Goal: Information Seeking & Learning: Check status

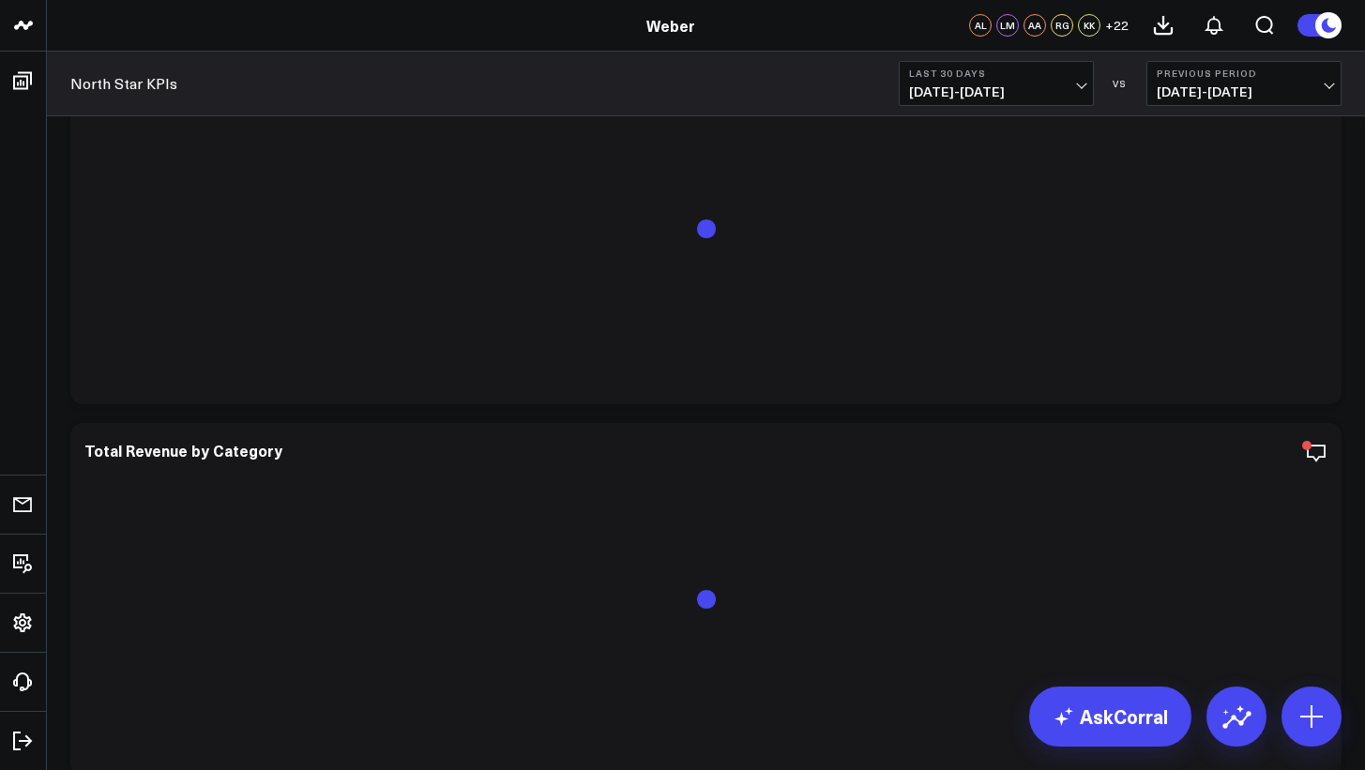
scroll to position [2491, 0]
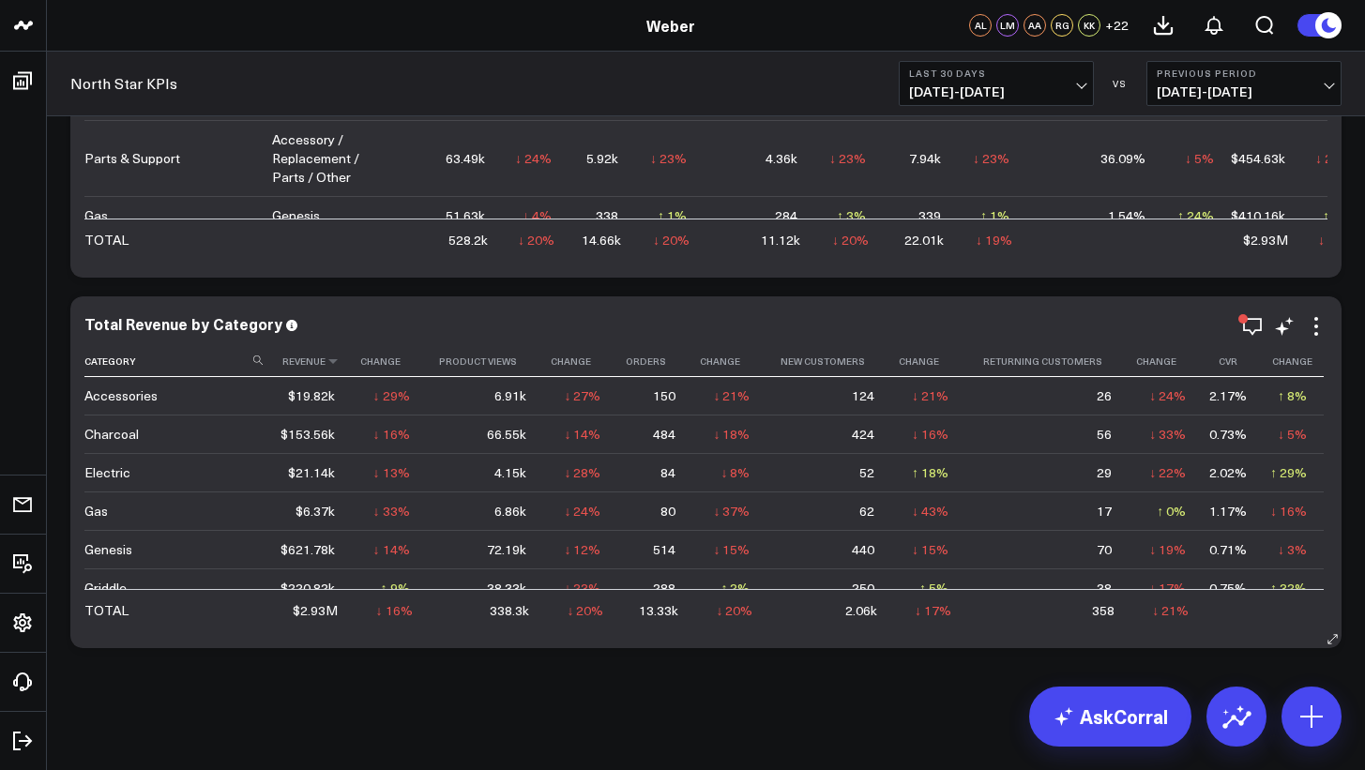
click at [309, 368] on th "Revenue" at bounding box center [312, 361] width 80 height 31
click at [333, 363] on icon at bounding box center [333, 361] width 15 height 11
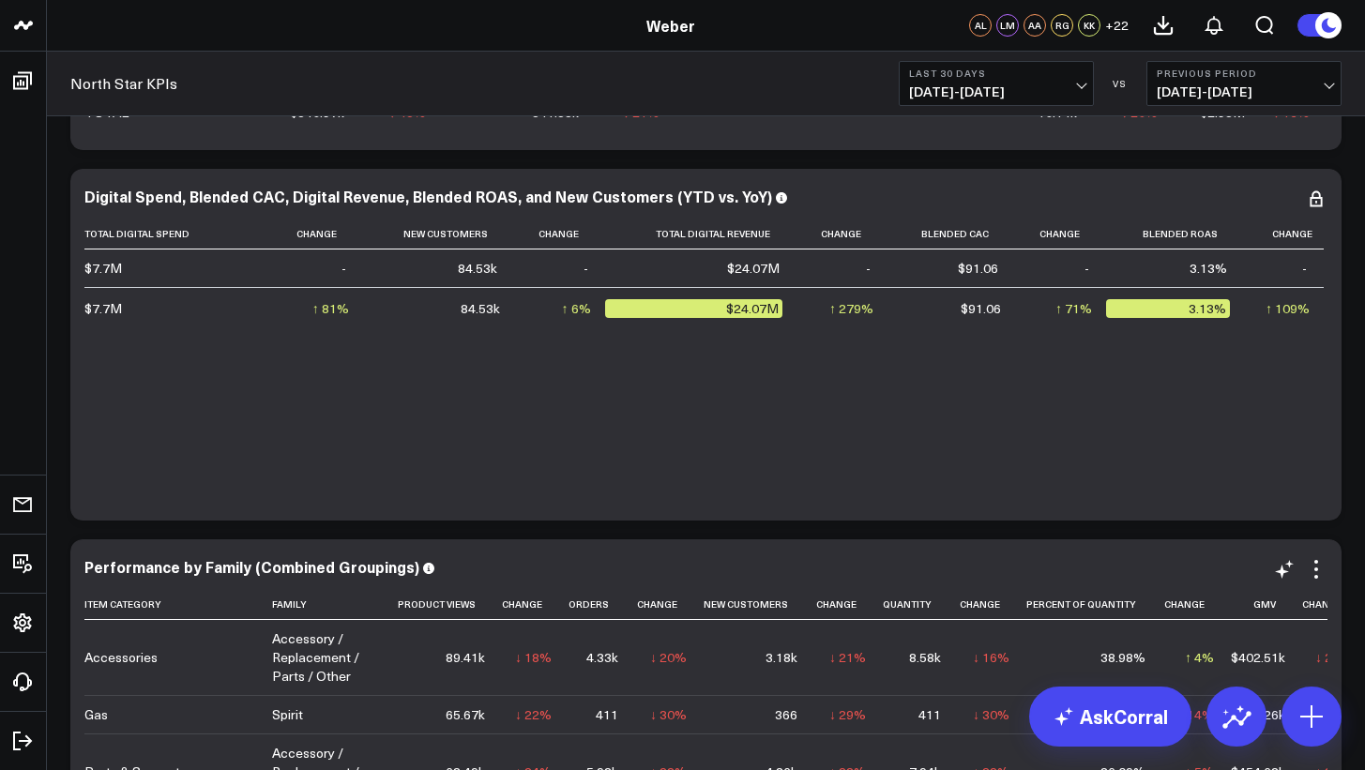
scroll to position [1702, 0]
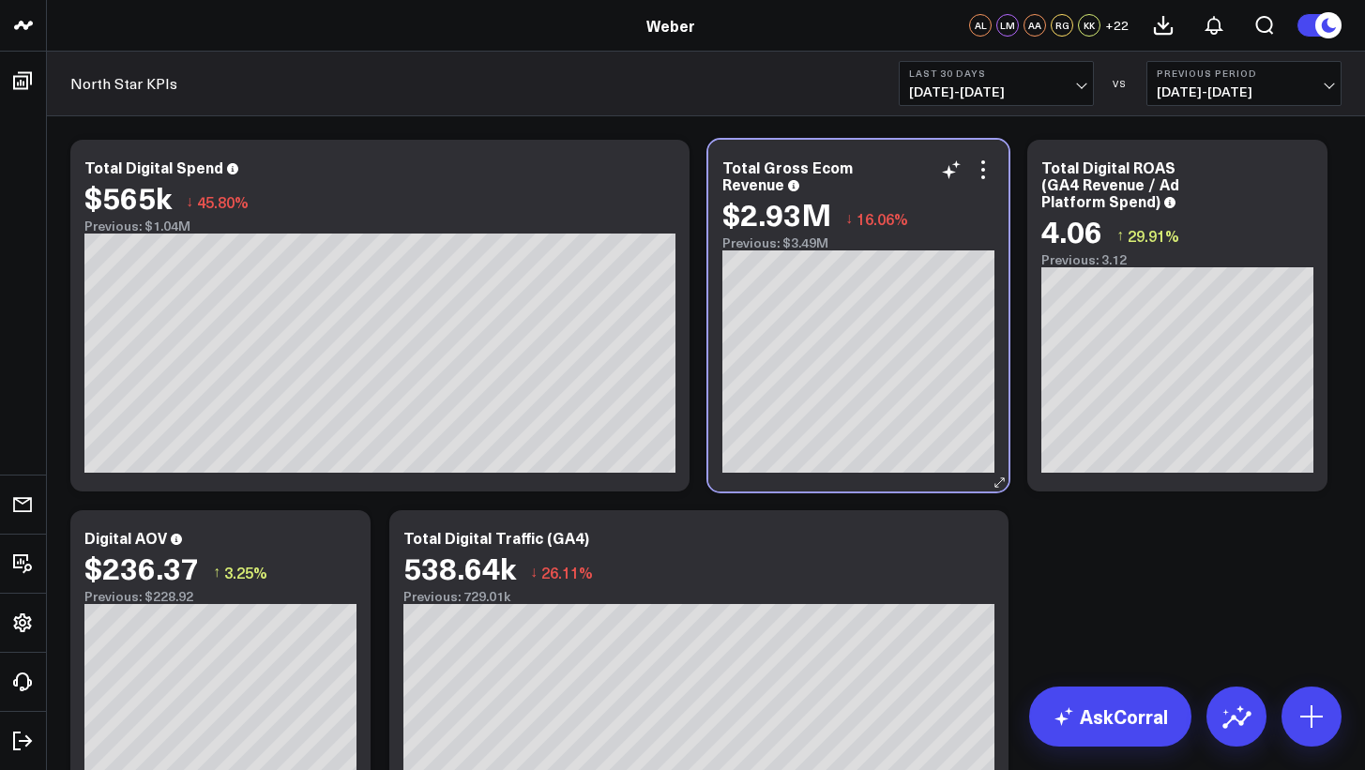
click at [977, 230] on div "$2.93M ↓ 16.06%" at bounding box center [859, 214] width 272 height 34
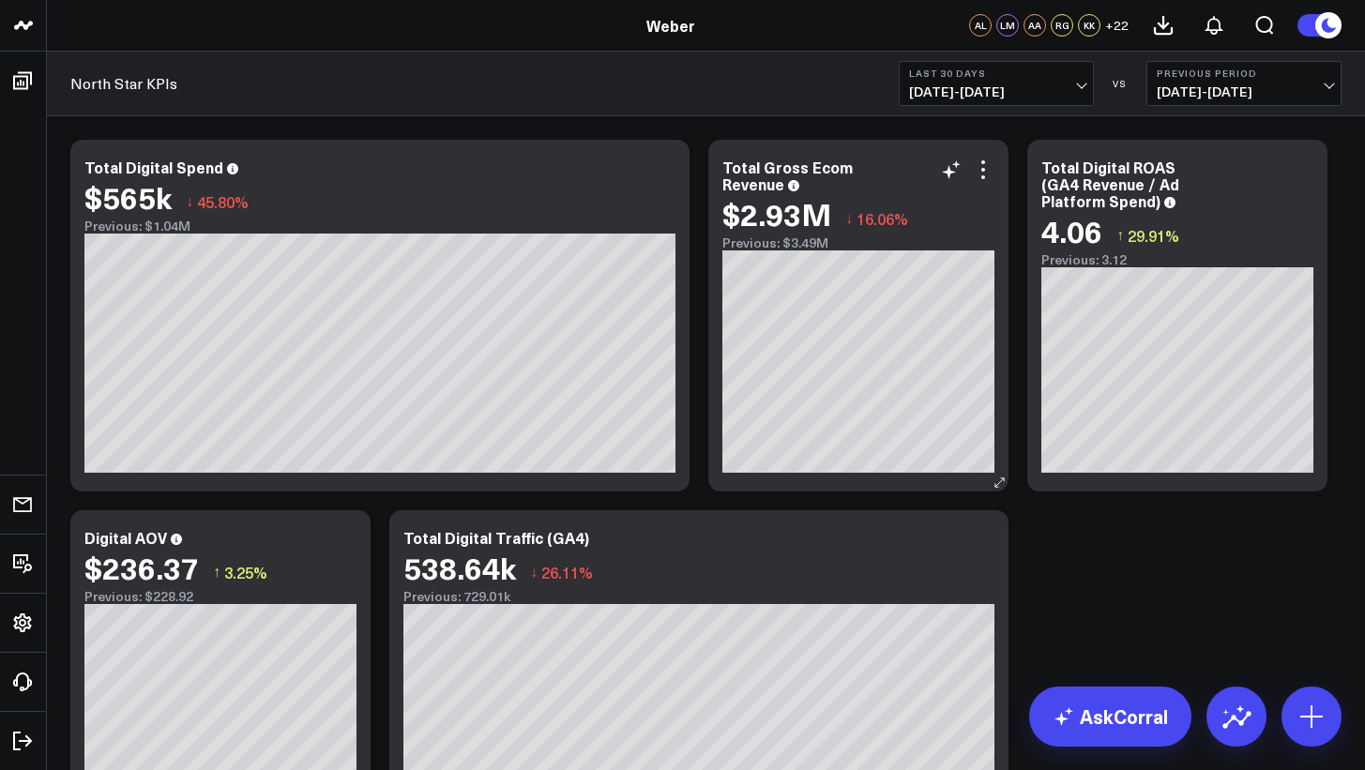
click at [912, 206] on div "$2.93M ↓ 16.06%" at bounding box center [859, 214] width 272 height 34
click at [772, 187] on div "Total Gross Ecom Revenue" at bounding box center [788, 176] width 130 height 38
click at [891, 187] on div "Total Gross Ecom Revenue" at bounding box center [859, 176] width 272 height 34
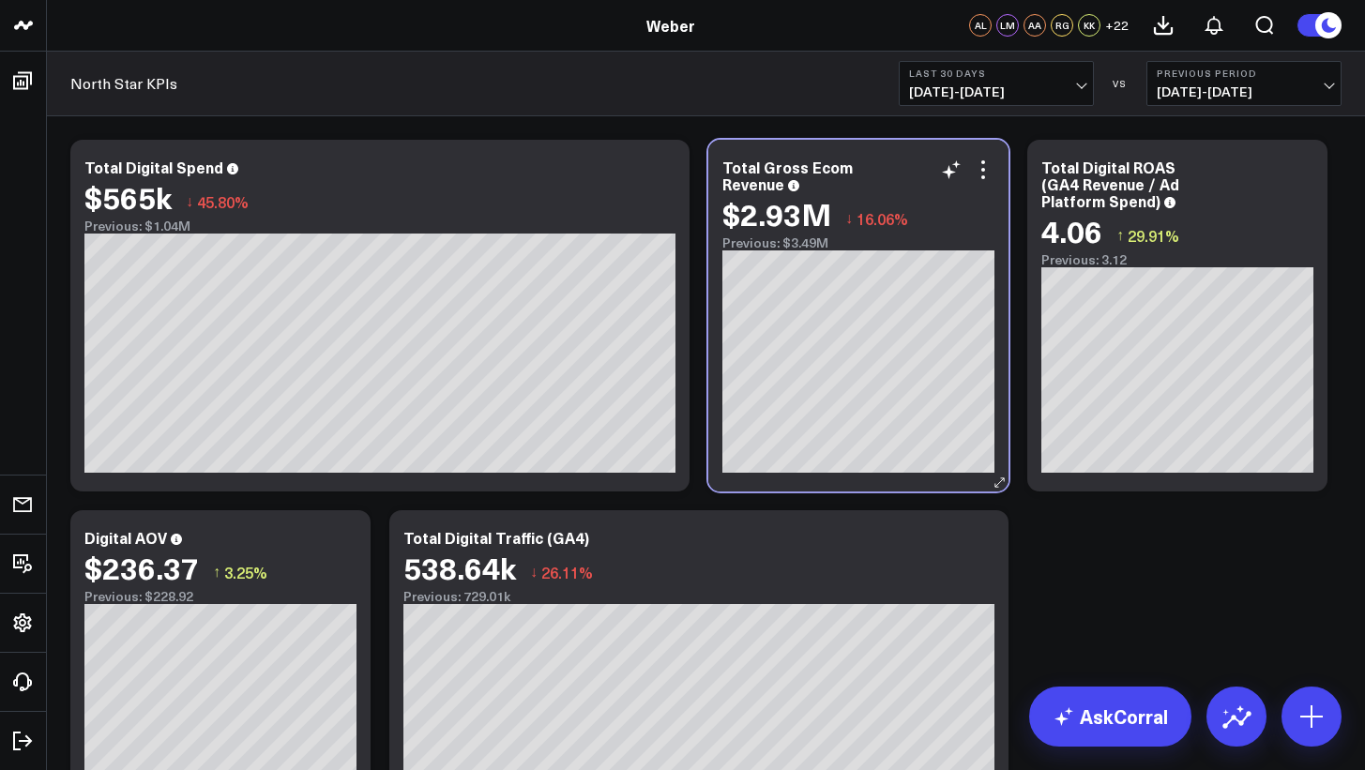
click at [886, 172] on div "Total Gross Ecom Revenue" at bounding box center [859, 176] width 272 height 34
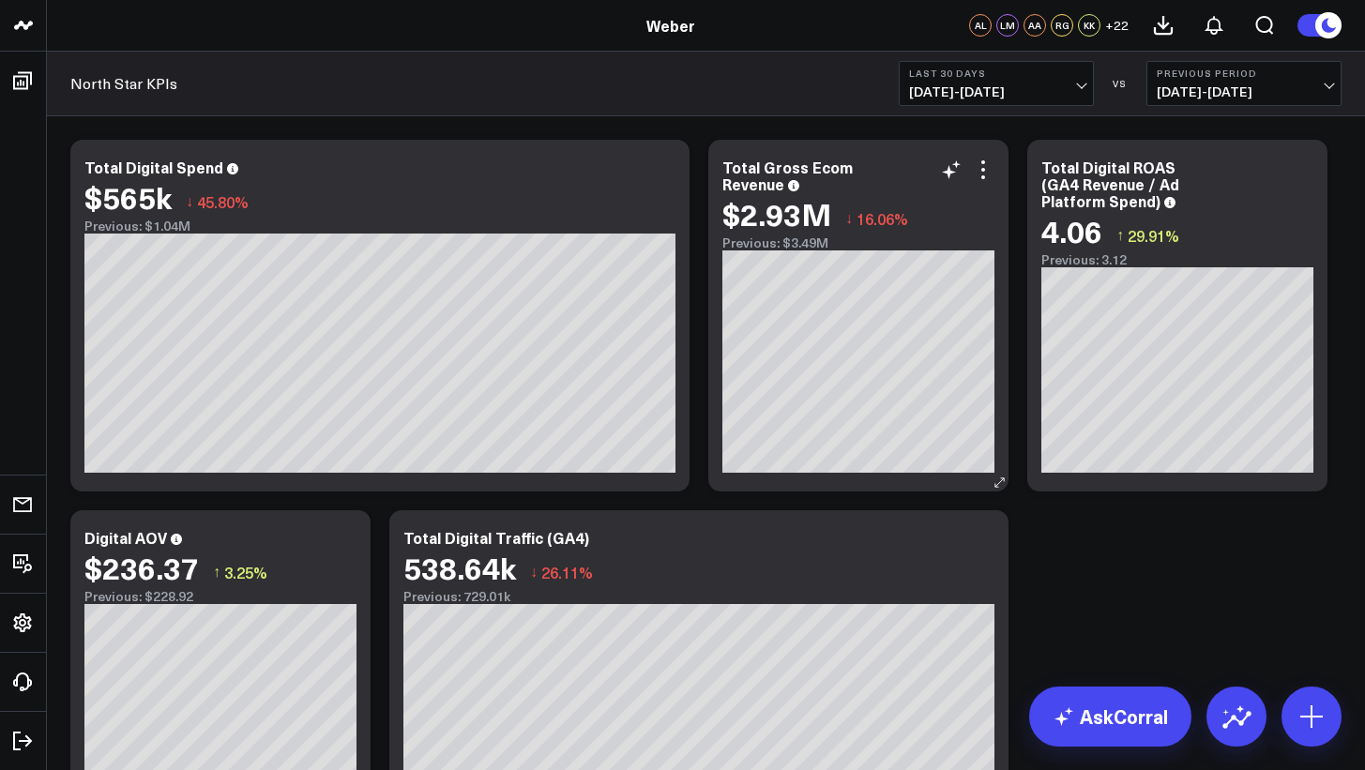
click at [795, 249] on div "Previous: $3.49M" at bounding box center [859, 243] width 272 height 15
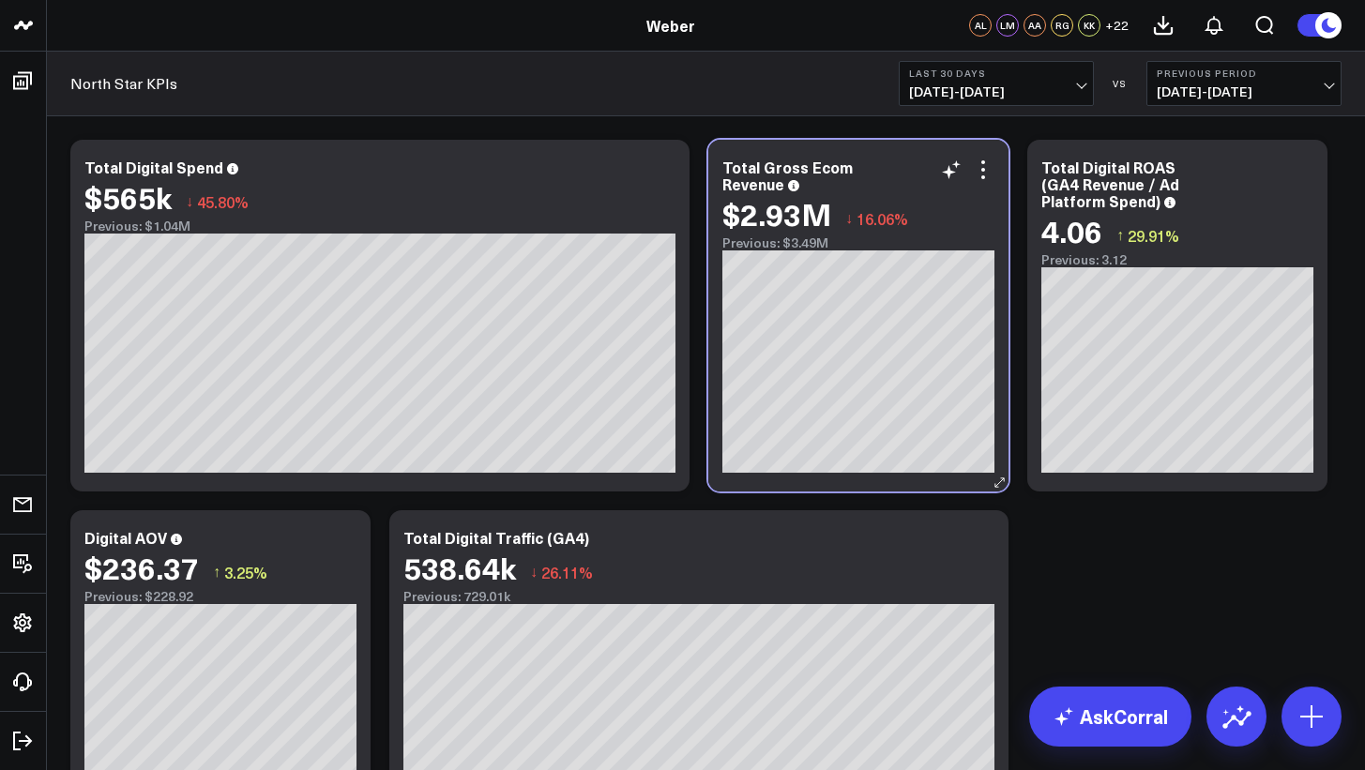
click at [795, 249] on div "Previous: $3.49M" at bounding box center [859, 243] width 272 height 15
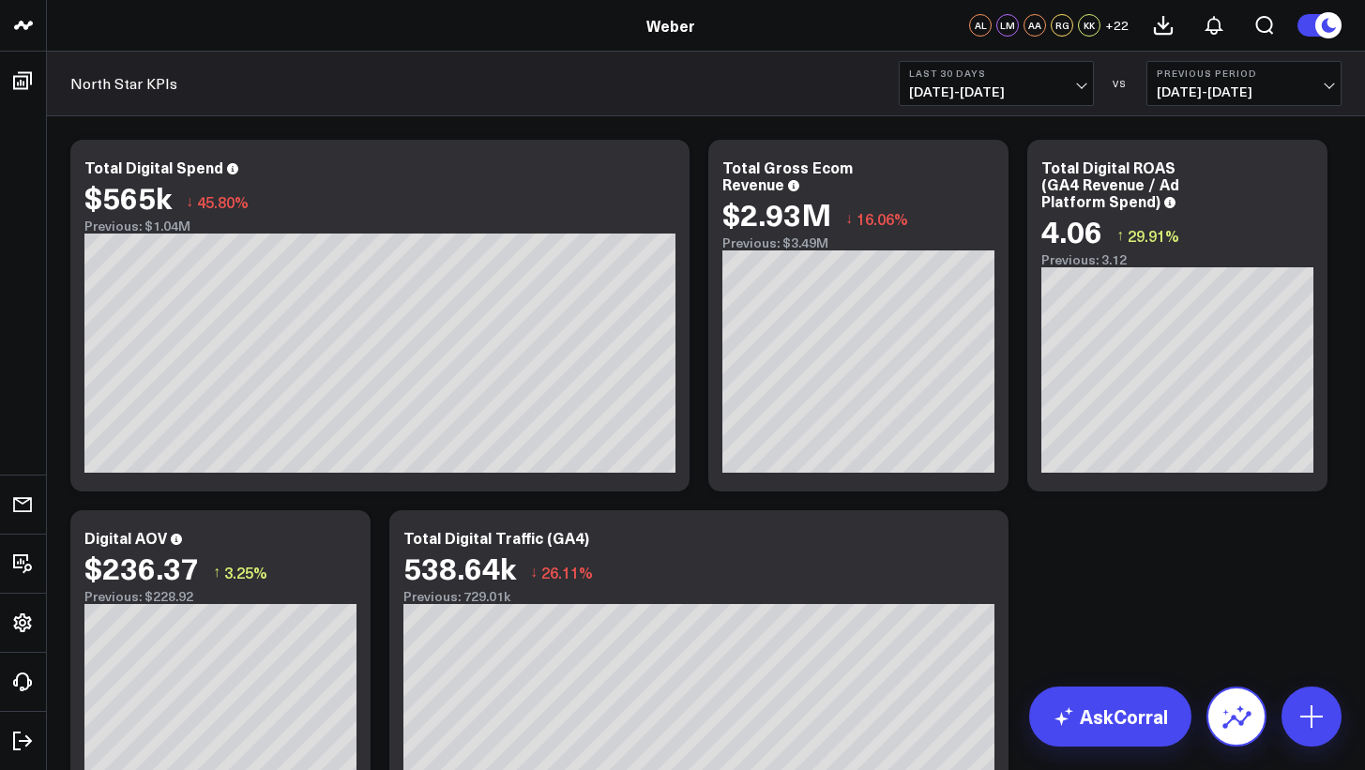
click at [1232, 703] on icon at bounding box center [1237, 717] width 30 height 30
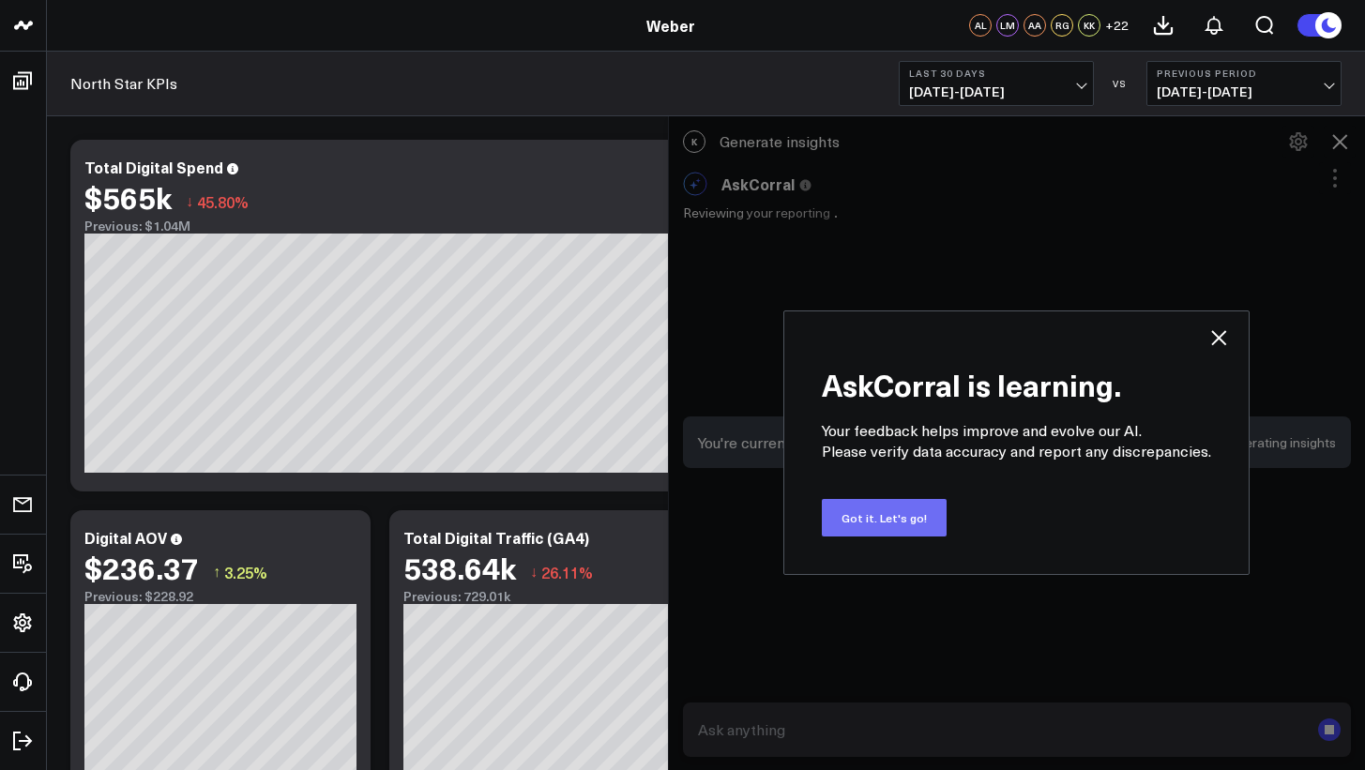
click at [904, 524] on button "Got it. Let's go!" at bounding box center [884, 518] width 125 height 38
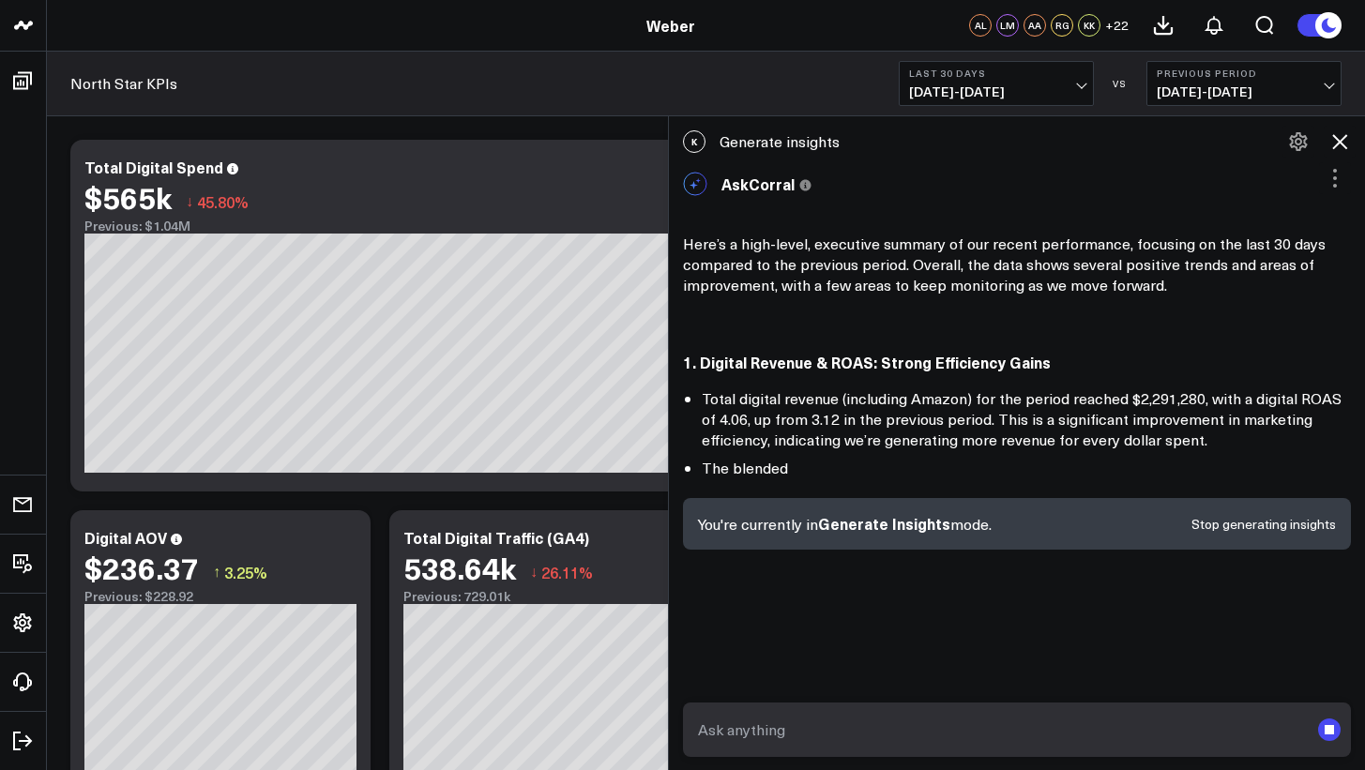
click at [905, 519] on span "Generate Insights" at bounding box center [884, 523] width 132 height 21
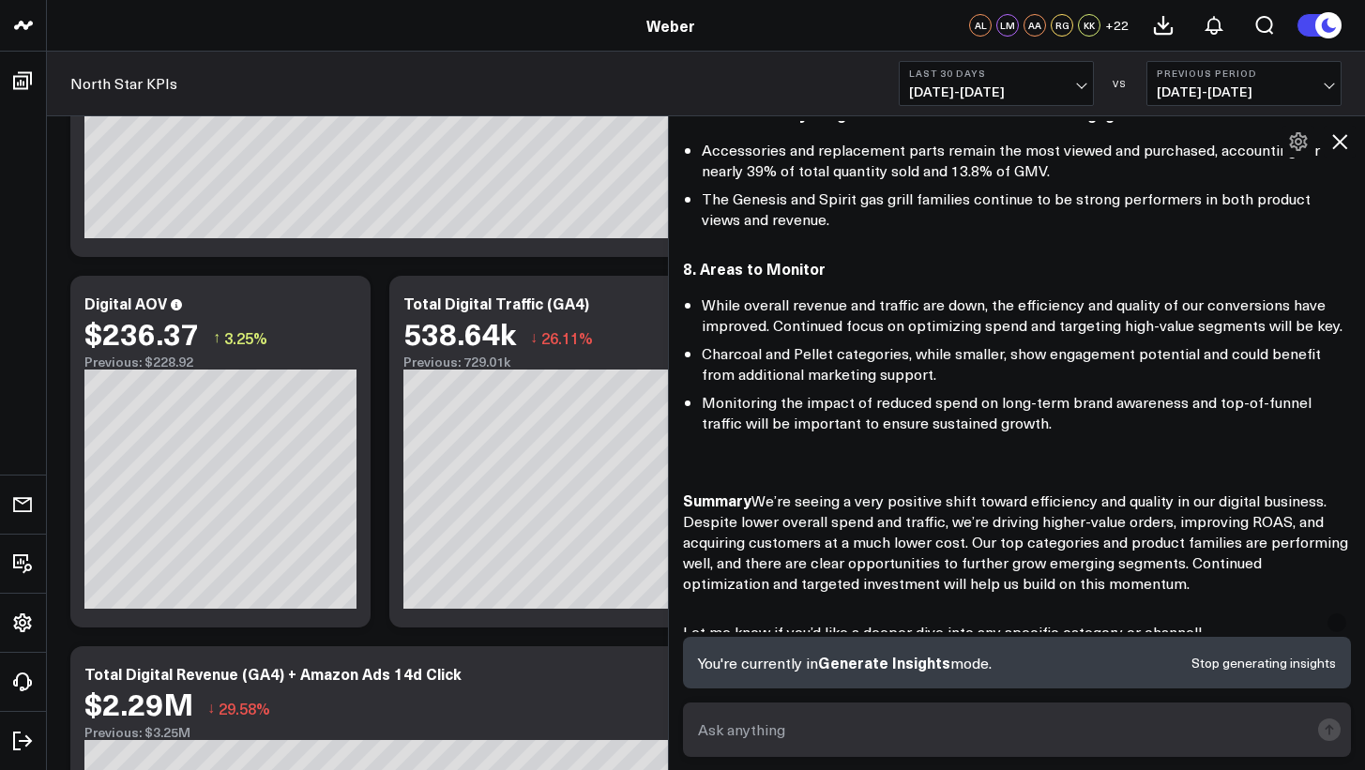
scroll to position [1285, 0]
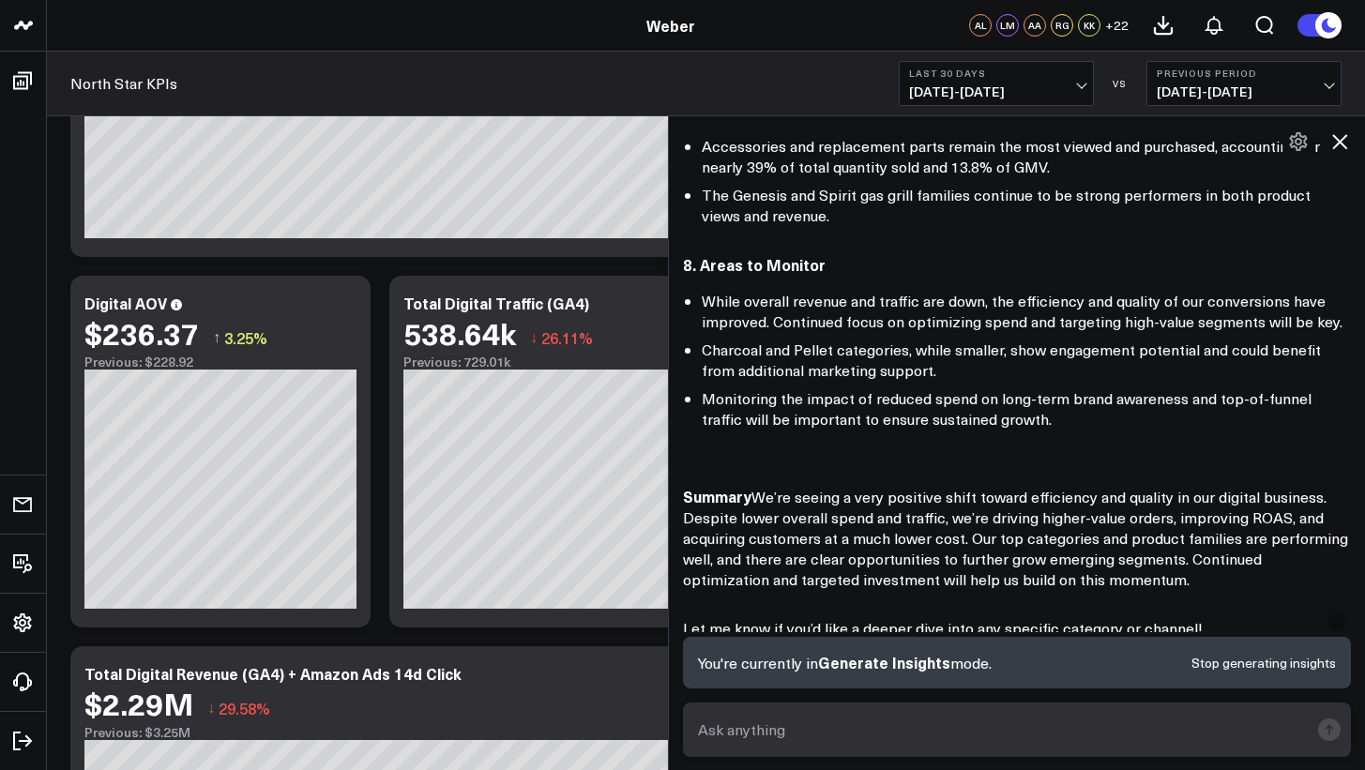
click at [1083, 85] on span "[DATE] - [DATE]" at bounding box center [996, 91] width 175 height 15
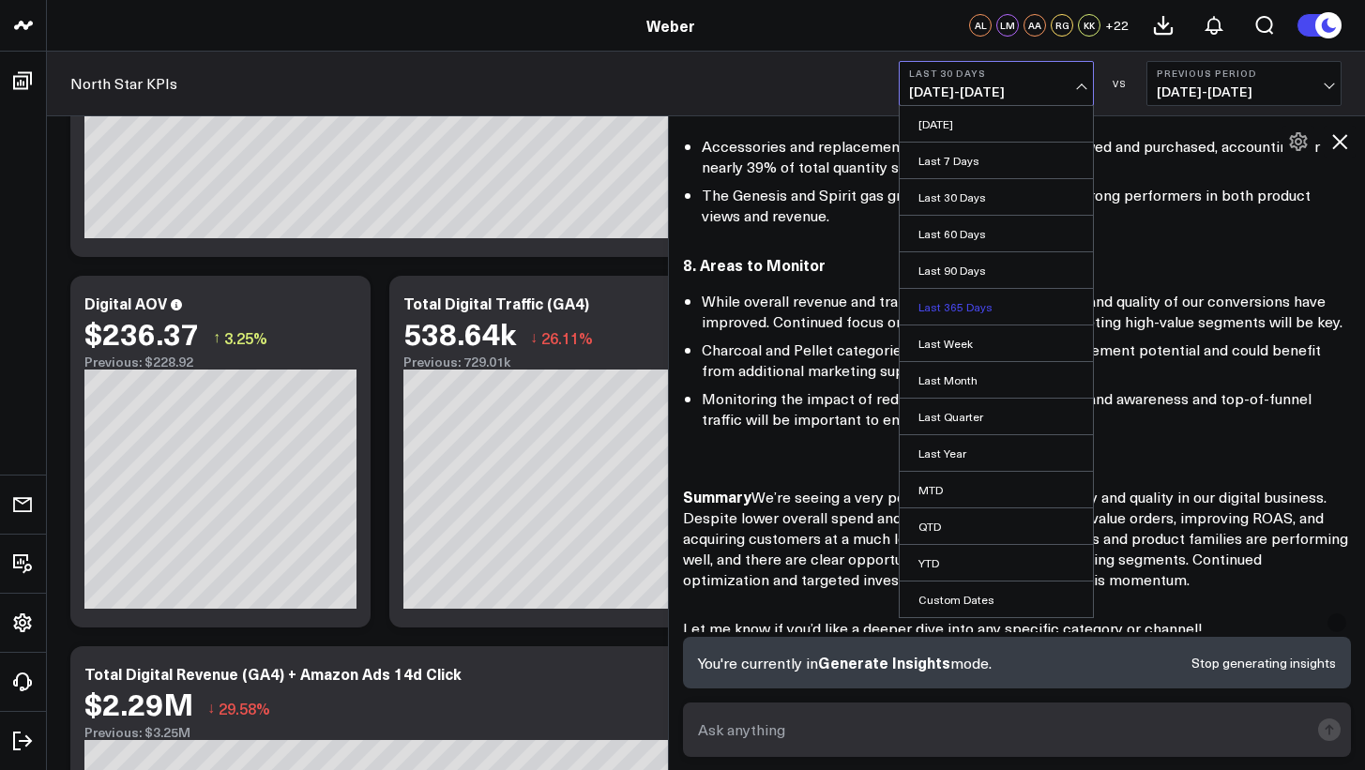
click at [1009, 306] on link "Last 365 Days" at bounding box center [996, 307] width 193 height 36
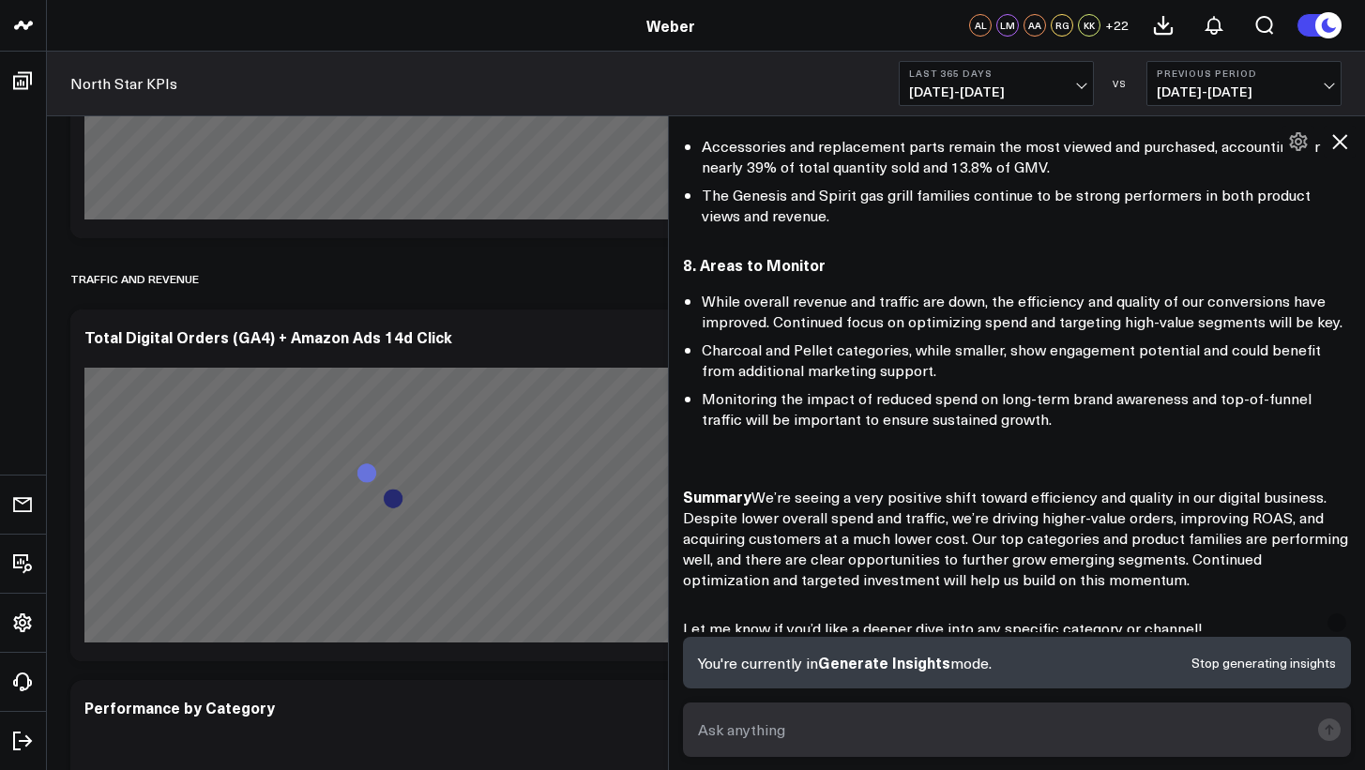
scroll to position [996, 0]
click at [1337, 136] on icon at bounding box center [1340, 141] width 23 height 23
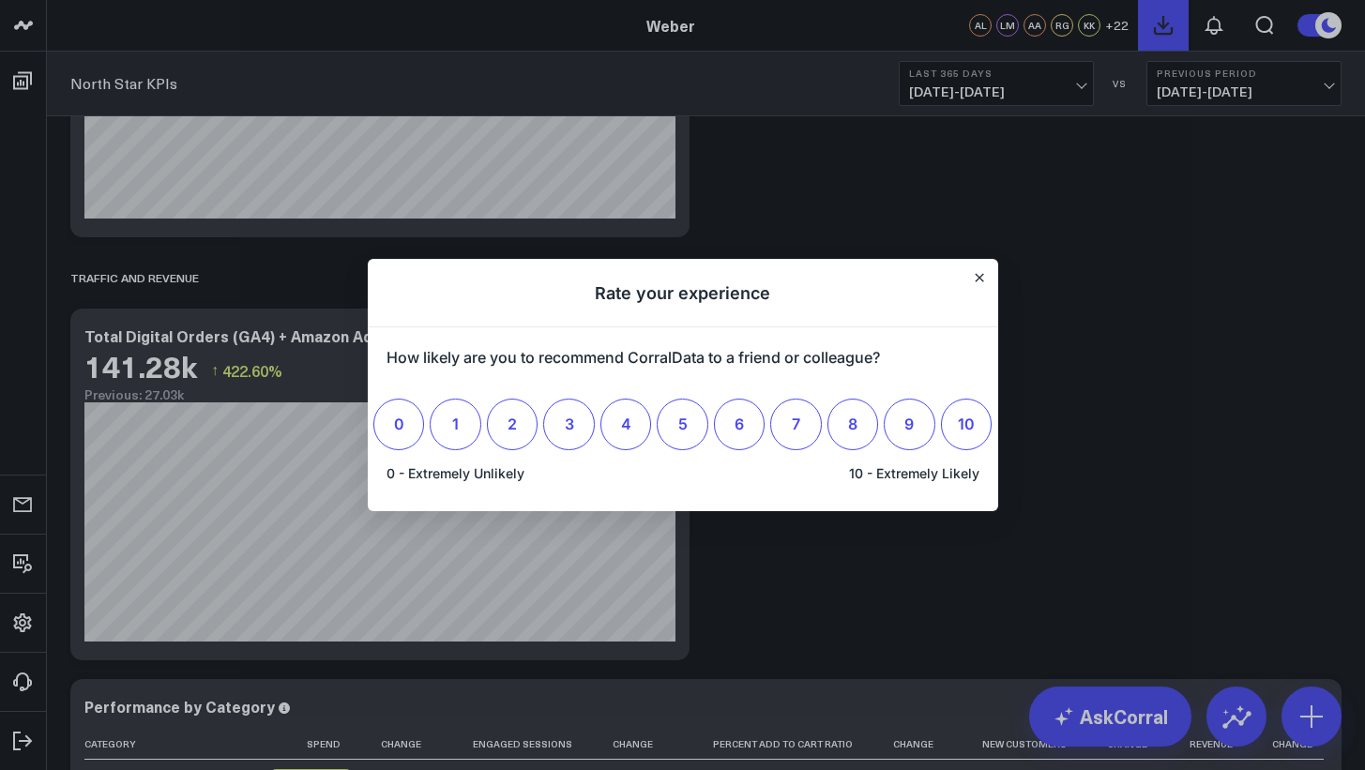
scroll to position [0, 0]
click at [967, 277] on h1 "Rate your experience" at bounding box center [683, 293] width 631 height 69
click at [977, 277] on icon "Close" at bounding box center [979, 277] width 9 height 9
